Goal: Find specific page/section: Find specific page/section

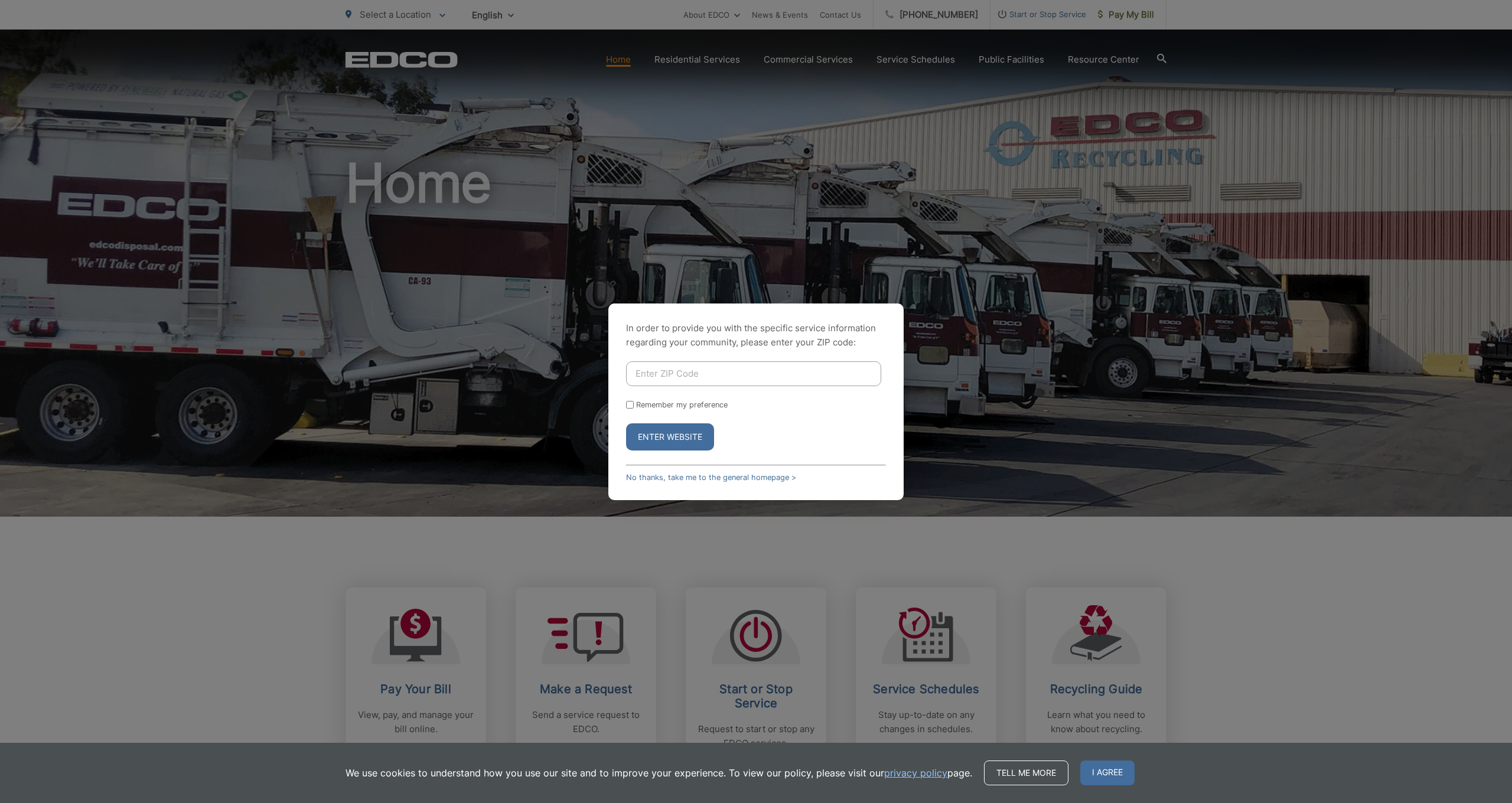
click at [711, 380] on input "Enter ZIP Code" at bounding box center [753, 374] width 255 height 25
type input "92078"
click at [669, 436] on button "Enter Website" at bounding box center [669, 437] width 88 height 27
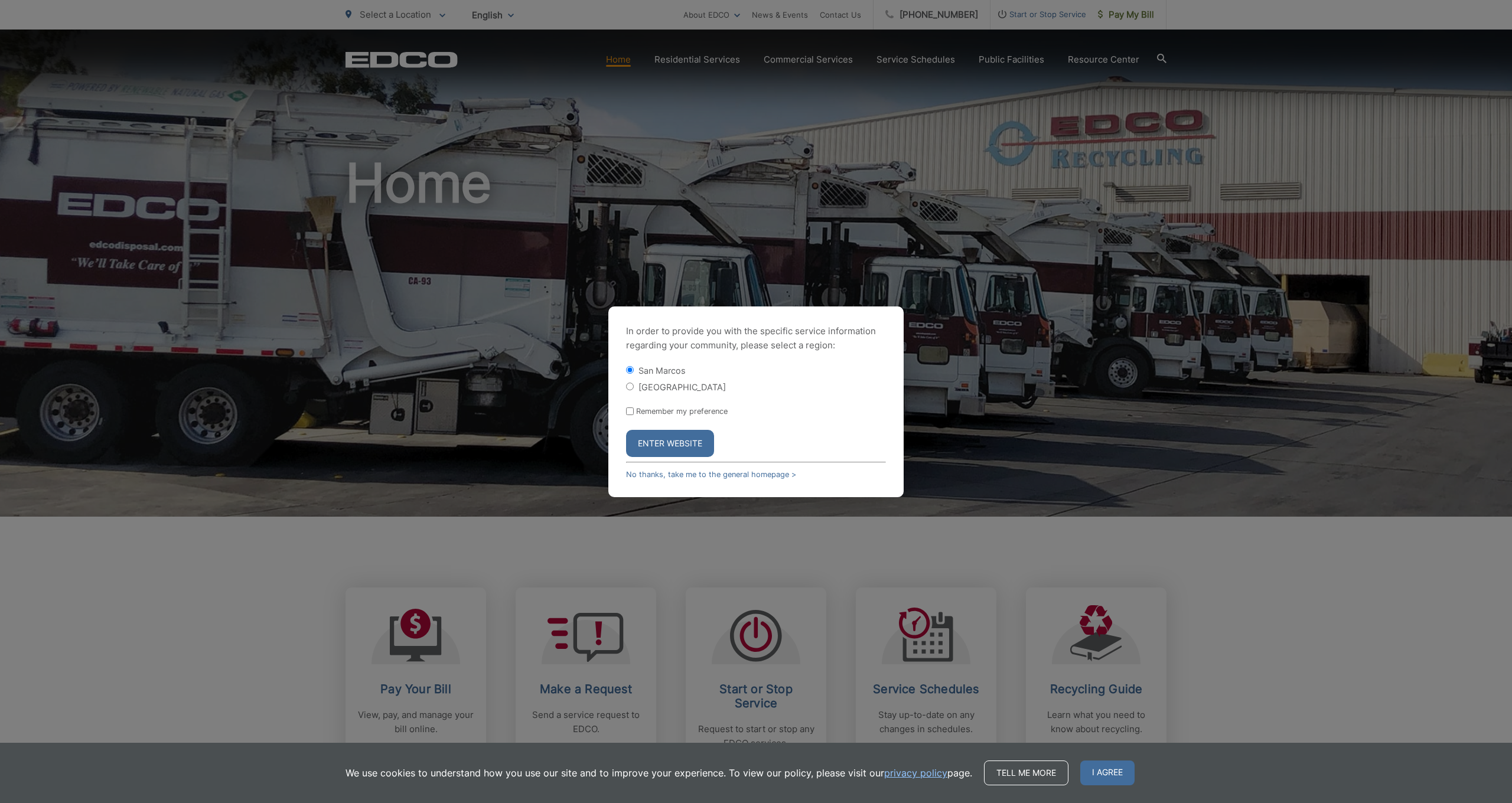
click at [657, 435] on button "Enter Website" at bounding box center [669, 444] width 88 height 27
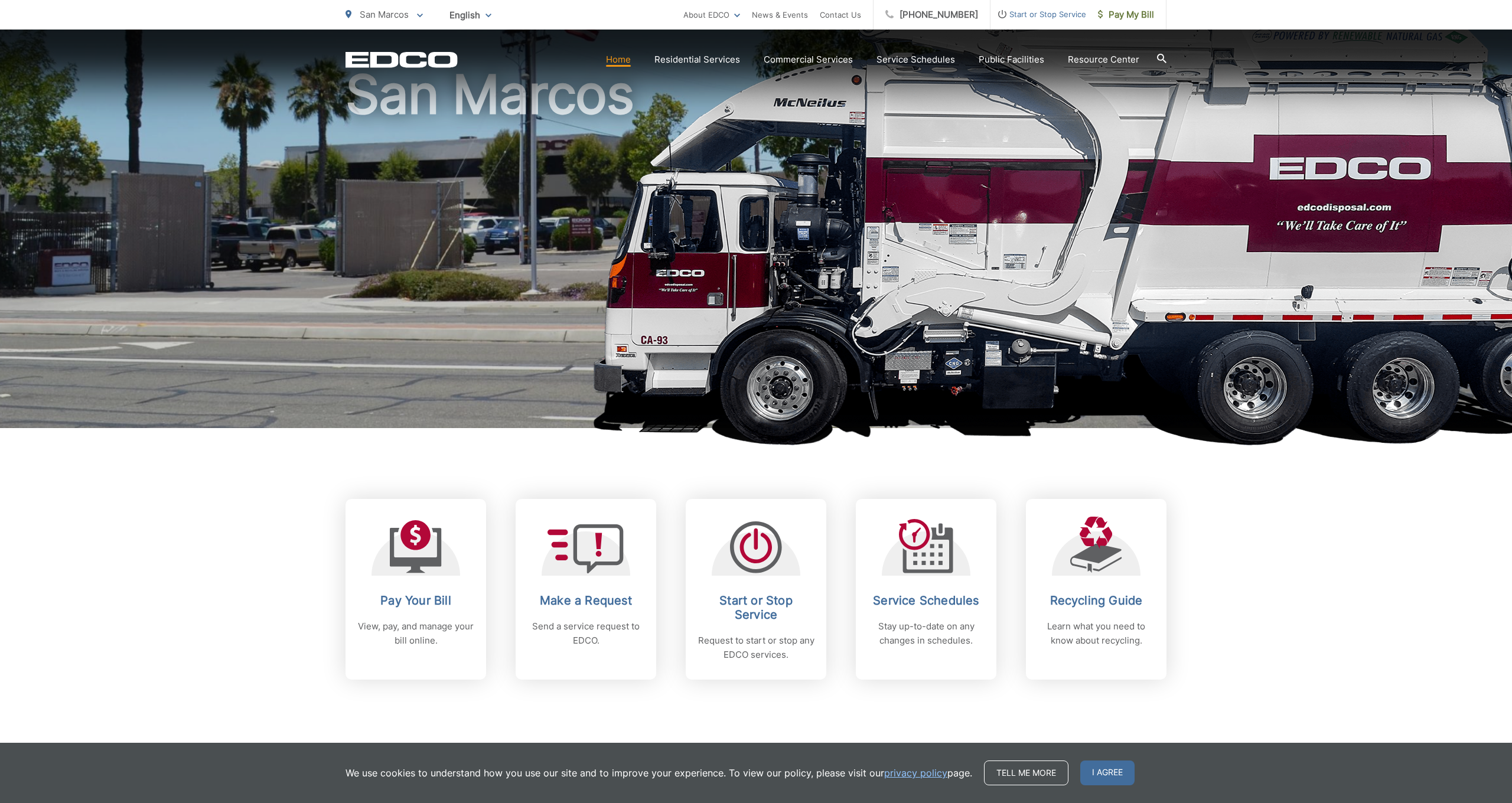
scroll to position [90, 0]
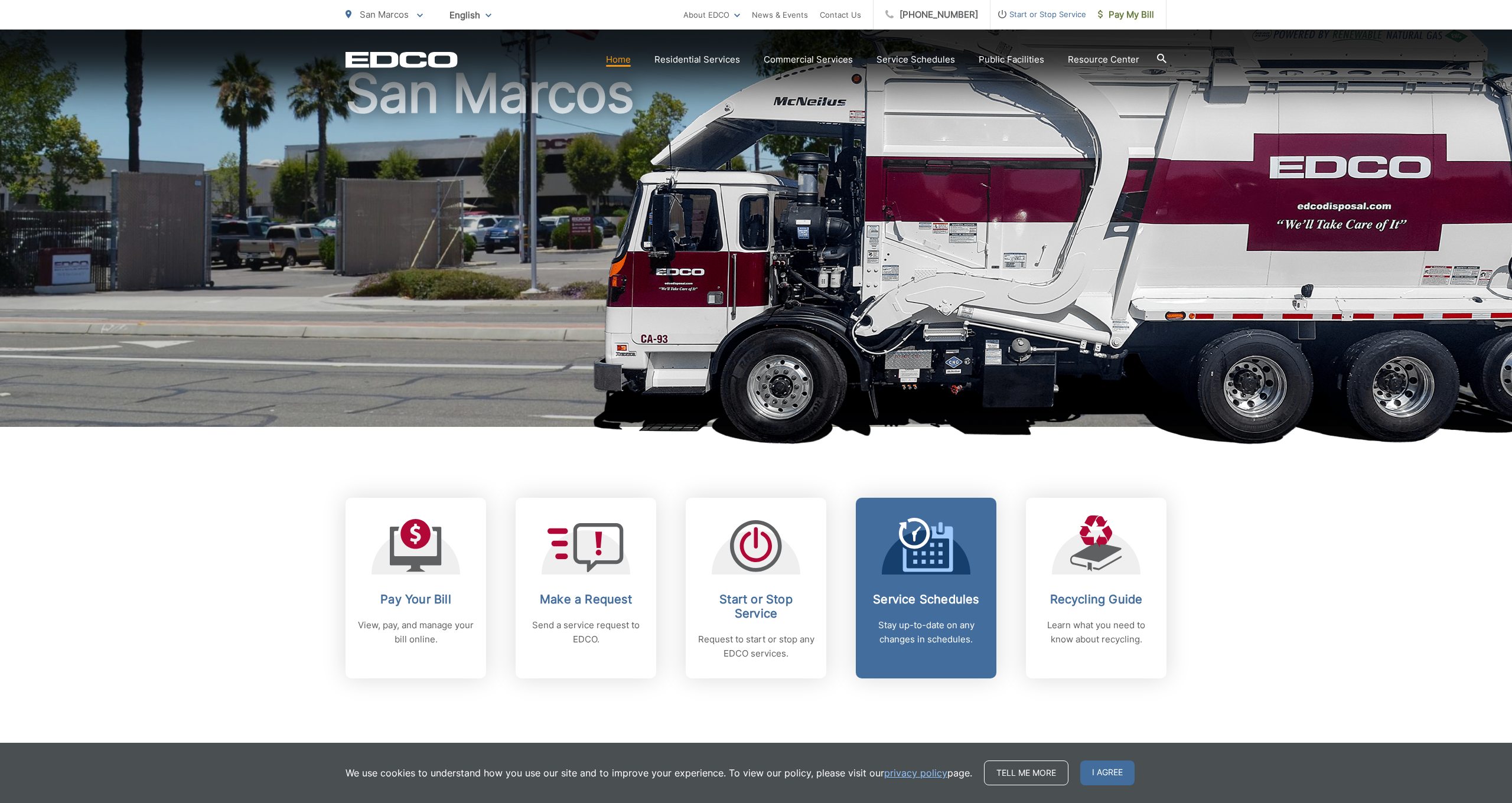
click at [955, 536] on div at bounding box center [926, 545] width 88 height 59
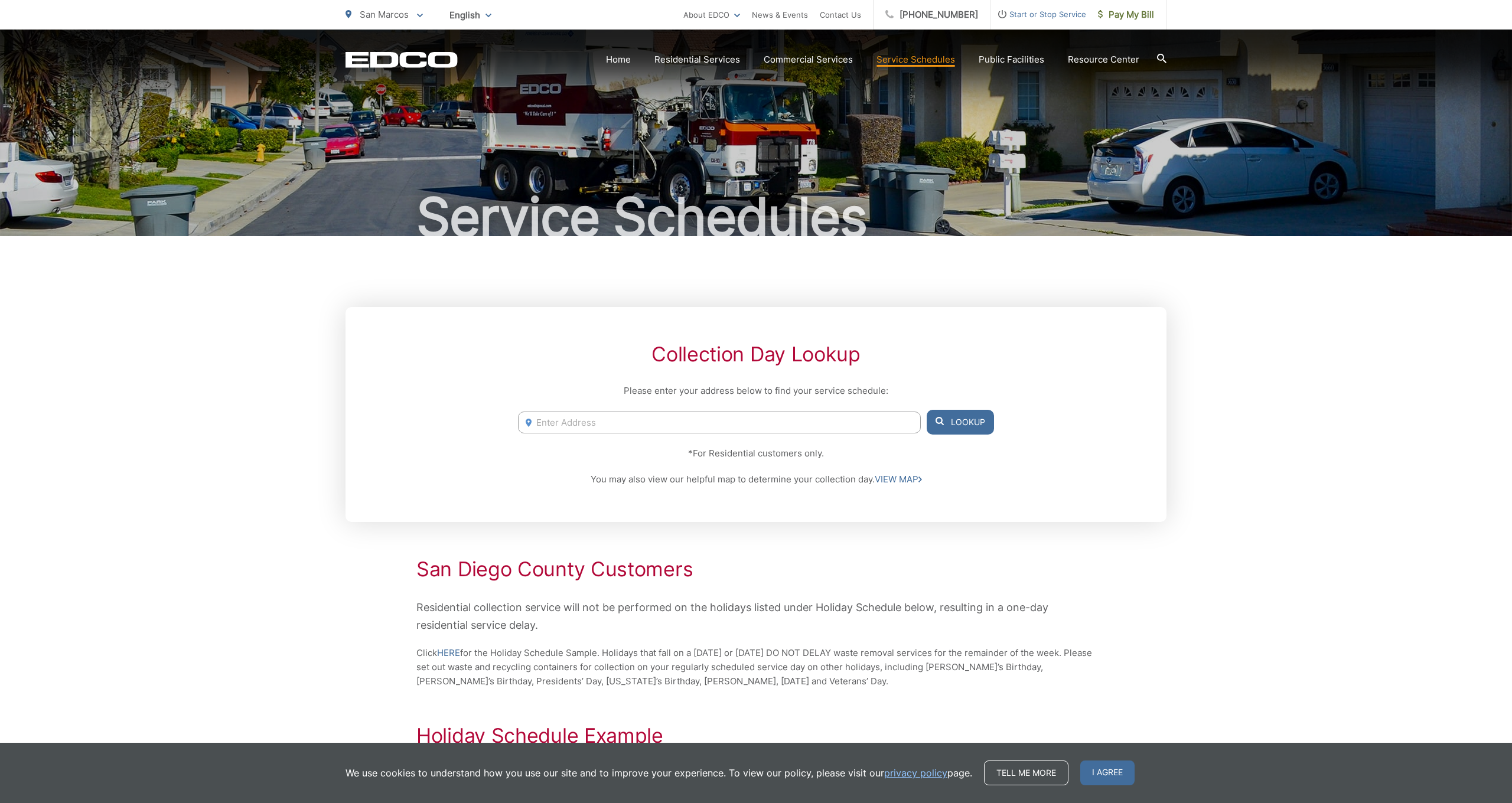
click at [724, 422] on input "Enter Address" at bounding box center [719, 422] width 403 height 21
type input "526 ave"
click at [802, 453] on li "526 Avenida Ortega, San Marcos, CA, 92078" at bounding box center [719, 446] width 403 height 18
type input "526 Avenida Ortega, San Marcos, CA, 92078"
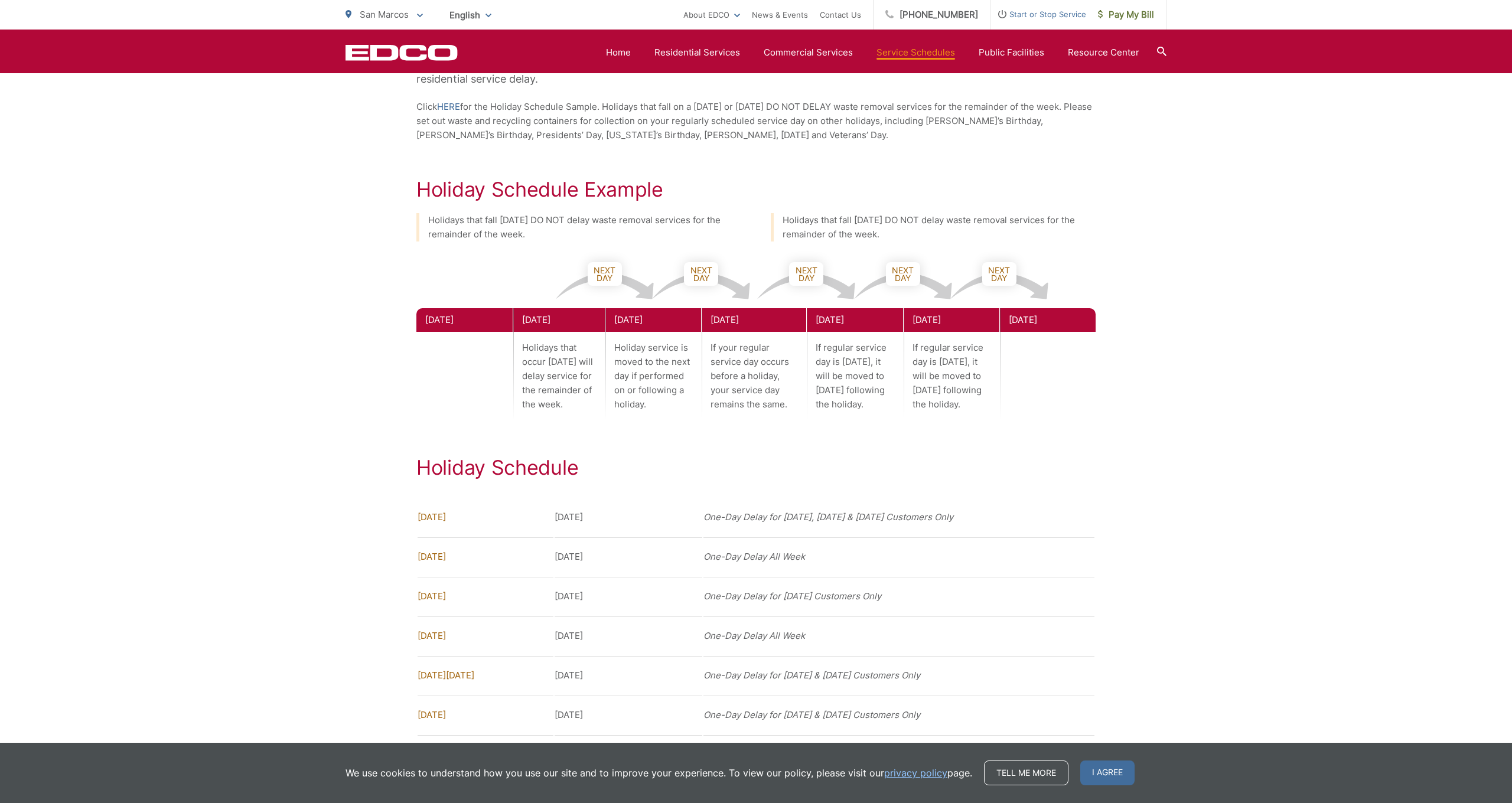
scroll to position [591, 0]
